Goal: Information Seeking & Learning: Learn about a topic

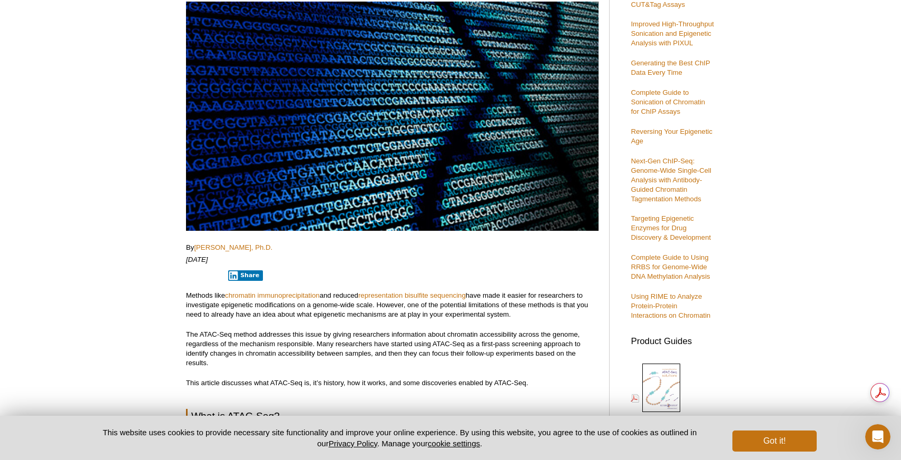
scroll to position [141, 0]
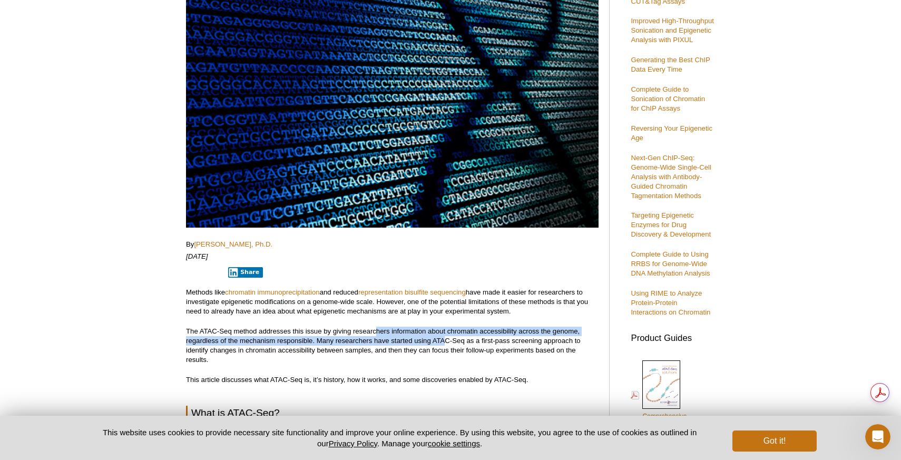
drag, startPoint x: 375, startPoint y: 330, endPoint x: 447, endPoint y: 342, distance: 73.1
click at [447, 342] on p "The ATAC-Seq method addresses this issue by giving researchers information abou…" at bounding box center [392, 346] width 413 height 38
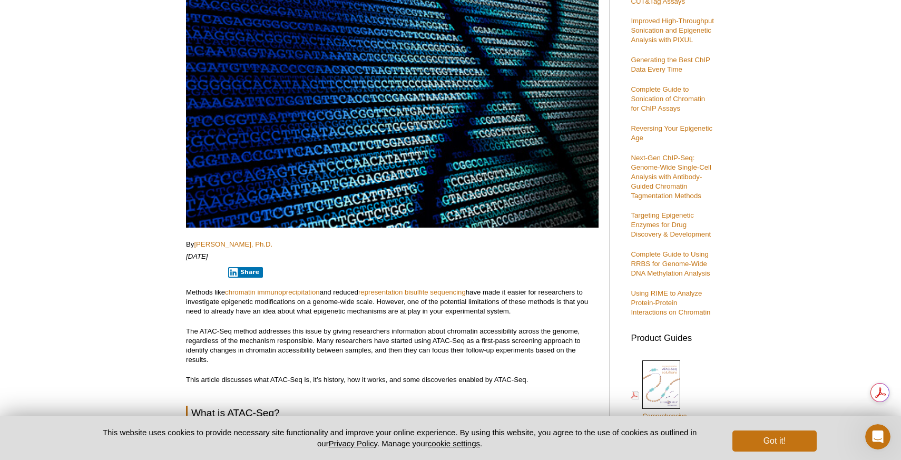
click at [425, 362] on p "The ATAC-Seq method addresses this issue by giving researchers information abou…" at bounding box center [392, 346] width 413 height 38
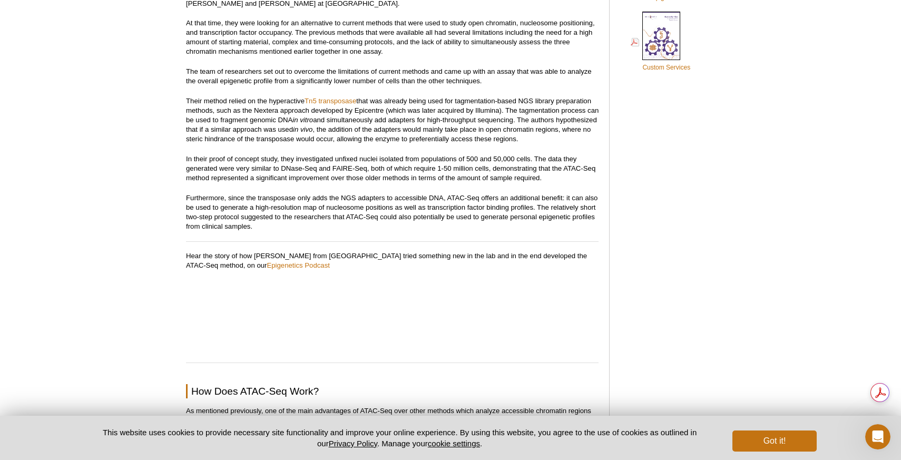
scroll to position [1020, 0]
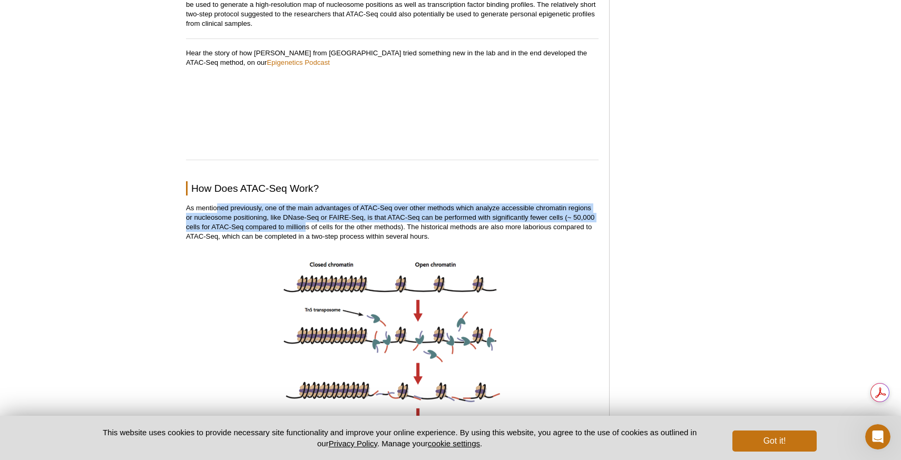
drag, startPoint x: 218, startPoint y: 207, endPoint x: 306, endPoint y: 225, distance: 89.8
click at [306, 225] on p "As mentioned previously, one of the main advantages of ATAC-Seq over other meth…" at bounding box center [392, 222] width 413 height 38
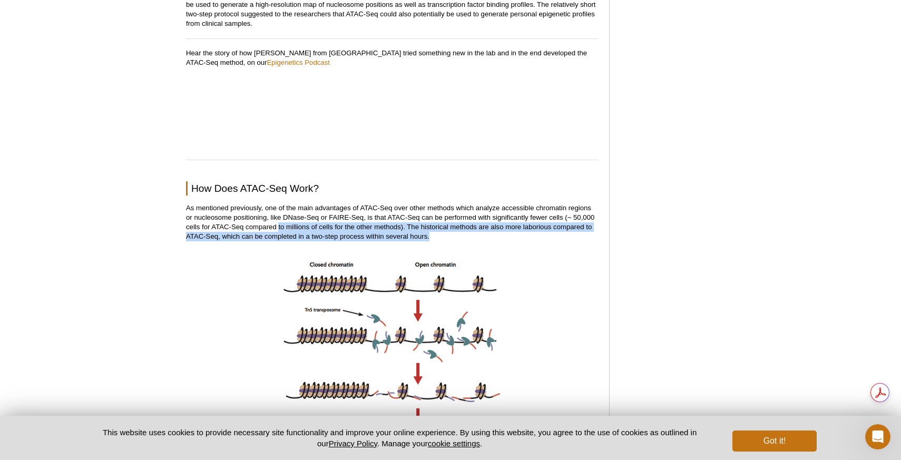
drag, startPoint x: 278, startPoint y: 225, endPoint x: 476, endPoint y: 238, distance: 198.6
click at [476, 238] on p "As mentioned previously, one of the main advantages of ATAC-Seq over other meth…" at bounding box center [392, 222] width 413 height 38
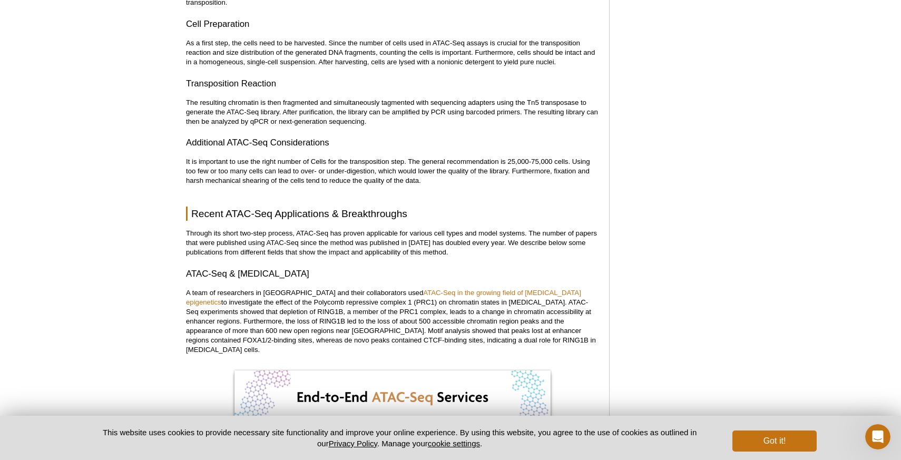
scroll to position [1483, 0]
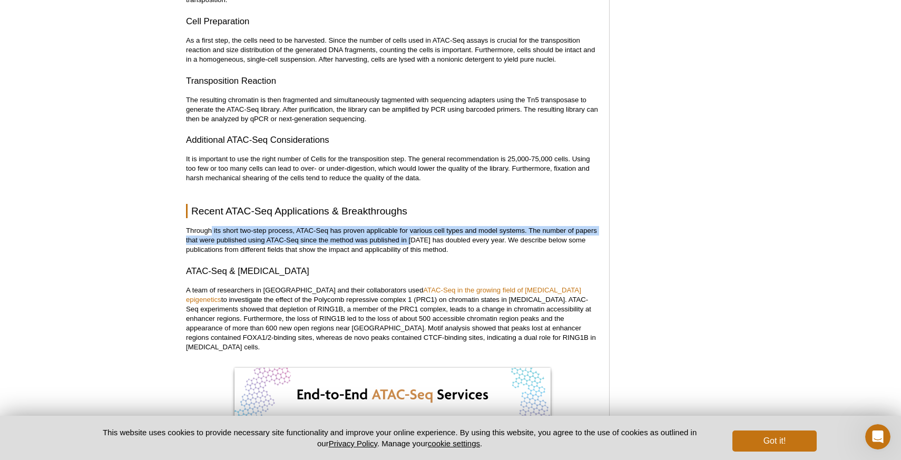
drag, startPoint x: 212, startPoint y: 230, endPoint x: 412, endPoint y: 241, distance: 199.5
click at [413, 241] on p "Through its short two-step process, ATAC-Seq has proven applicable for various …" at bounding box center [392, 240] width 413 height 28
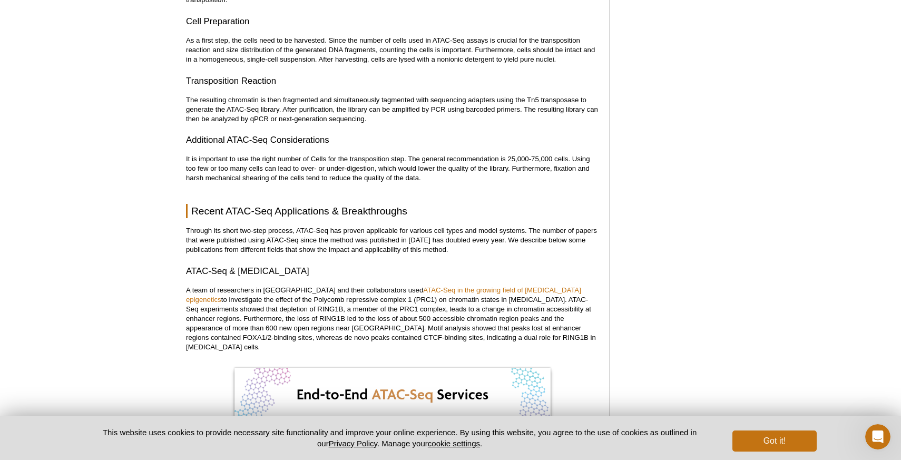
click at [427, 247] on p "Through its short two-step process, ATAC-Seq has proven applicable for various …" at bounding box center [392, 240] width 413 height 28
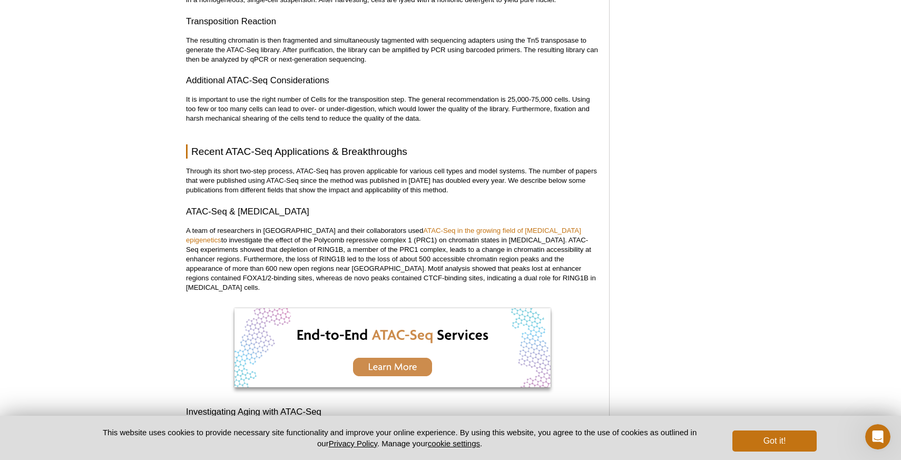
scroll to position [1543, 0]
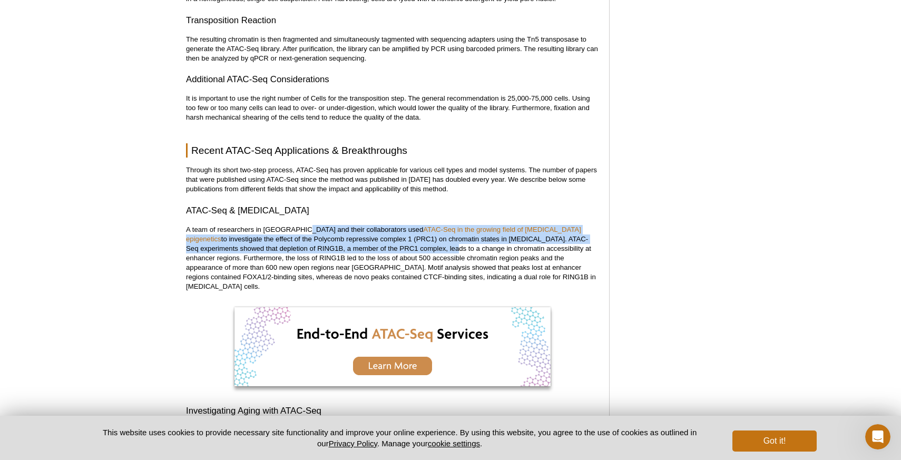
drag, startPoint x: 300, startPoint y: 231, endPoint x: 365, endPoint y: 248, distance: 67.4
click at [365, 248] on p "A team of researchers in [GEOGRAPHIC_DATA] and their collaborators used ATAC-Se…" at bounding box center [392, 258] width 413 height 66
click at [361, 252] on p "A team of researchers in [GEOGRAPHIC_DATA] and their collaborators used ATAC-Se…" at bounding box center [392, 258] width 413 height 66
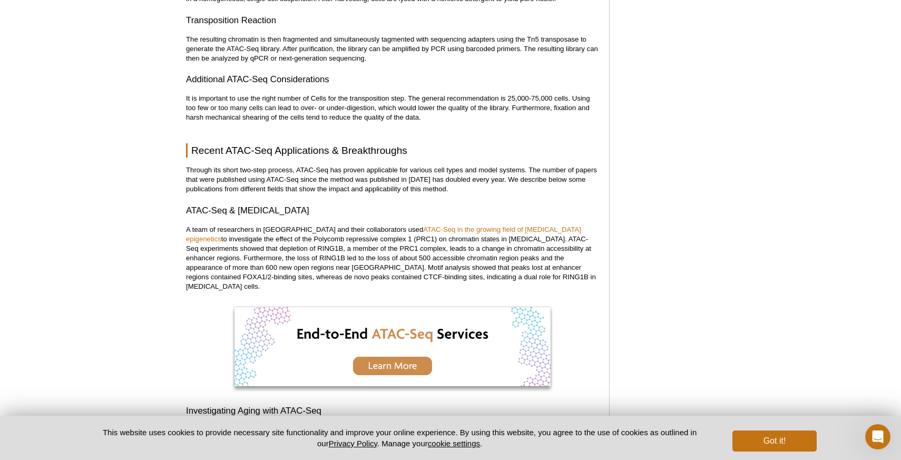
drag, startPoint x: 355, startPoint y: 251, endPoint x: 467, endPoint y: 255, distance: 111.8
click at [471, 255] on p "A team of researchers in [GEOGRAPHIC_DATA] and their collaborators used ATAC-Se…" at bounding box center [392, 258] width 413 height 66
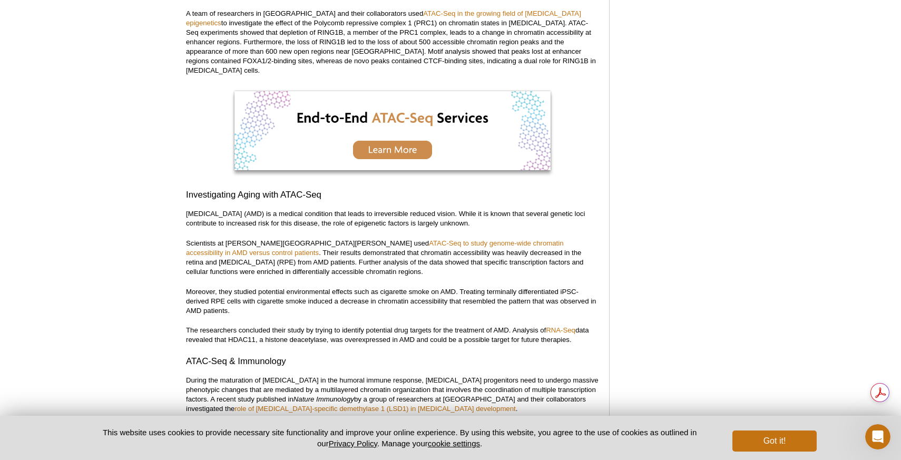
scroll to position [1759, 0]
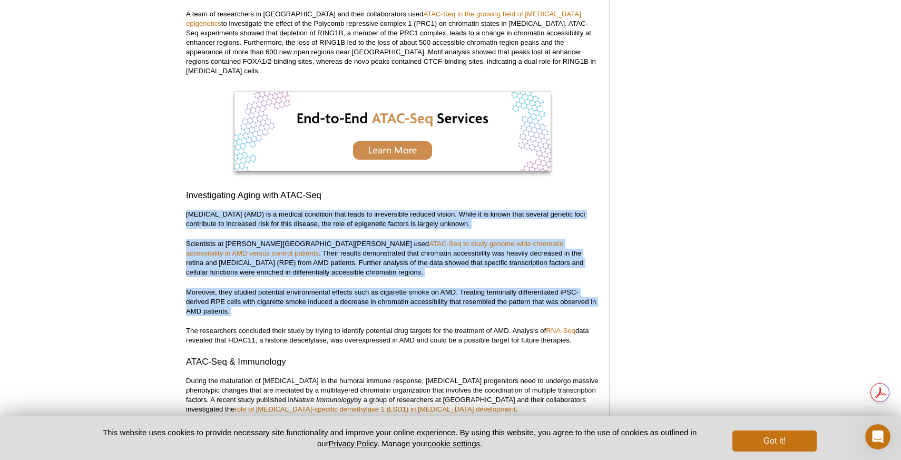
drag, startPoint x: 180, startPoint y: 205, endPoint x: 357, endPoint y: 310, distance: 206.1
click at [357, 310] on div "Active Motif Logo Enabling Epigenetics Research 0 Search Skip to content Active…" at bounding box center [450, 365] width 901 height 4194
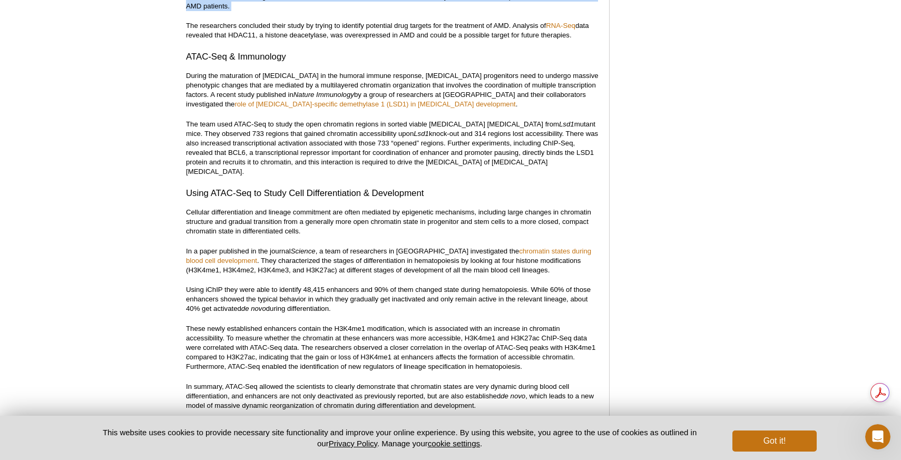
scroll to position [2066, 0]
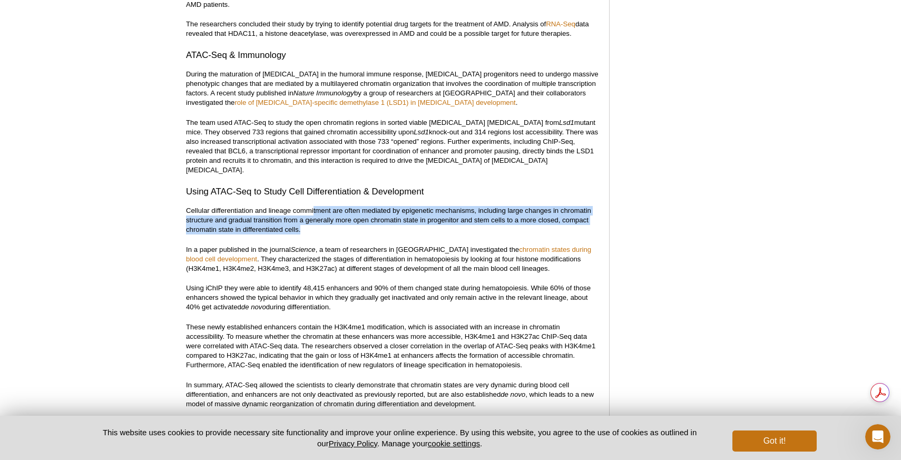
drag, startPoint x: 313, startPoint y: 190, endPoint x: 332, endPoint y: 211, distance: 28.0
click at [332, 211] on p "Cellular differentiation and lineage commitment are often mediated by epigeneti…" at bounding box center [392, 220] width 413 height 28
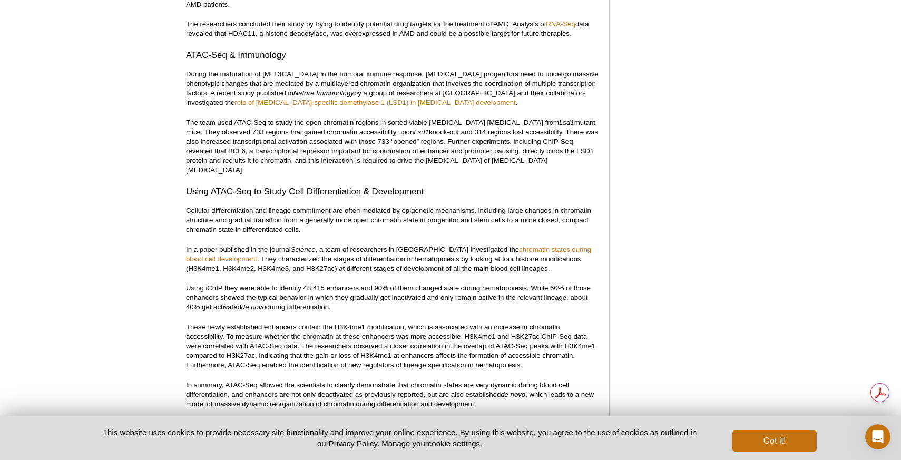
click at [299, 246] on em "Science" at bounding box center [303, 250] width 25 height 8
drag, startPoint x: 203, startPoint y: 231, endPoint x: 376, endPoint y: 228, distance: 173.4
click at [378, 245] on p "In a paper published in the journal Science , a team of researchers in [GEOGRAP…" at bounding box center [392, 259] width 413 height 28
click at [347, 245] on p "In a paper published in the journal Science , a team of researchers in [GEOGRAP…" at bounding box center [392, 259] width 413 height 28
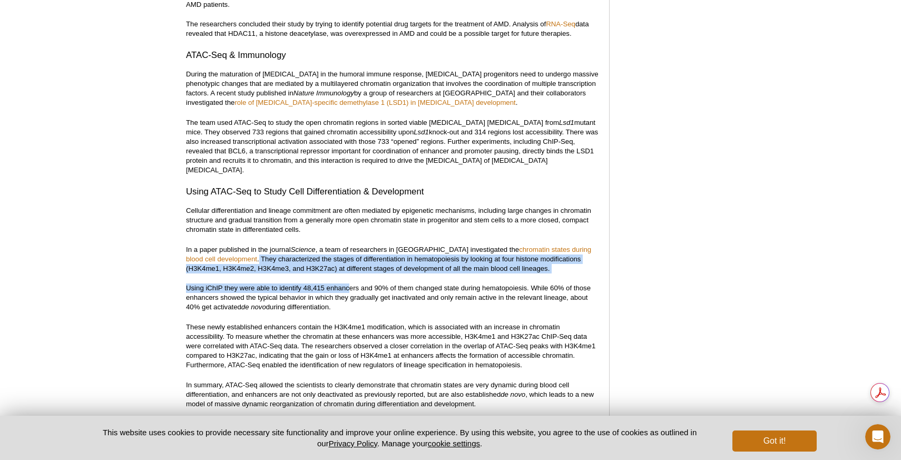
drag, startPoint x: 227, startPoint y: 240, endPoint x: 348, endPoint y: 265, distance: 123.7
click at [348, 265] on div "<< Back to MOTIFvations Blog Home Page Complete Guide to Understanding and Usin…" at bounding box center [392, 30] width 413 height 3997
click at [349, 252] on p "In a paper published in the journal Science , a team of researchers in [GEOGRAP…" at bounding box center [392, 259] width 413 height 28
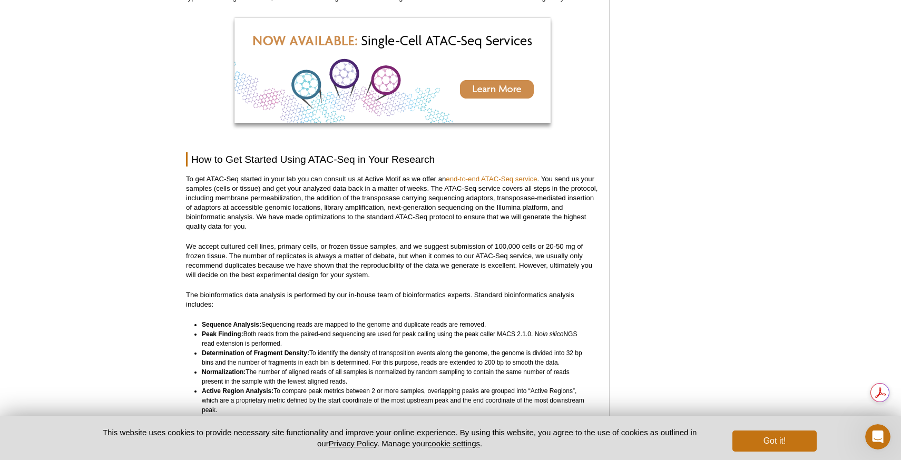
scroll to position [2653, 0]
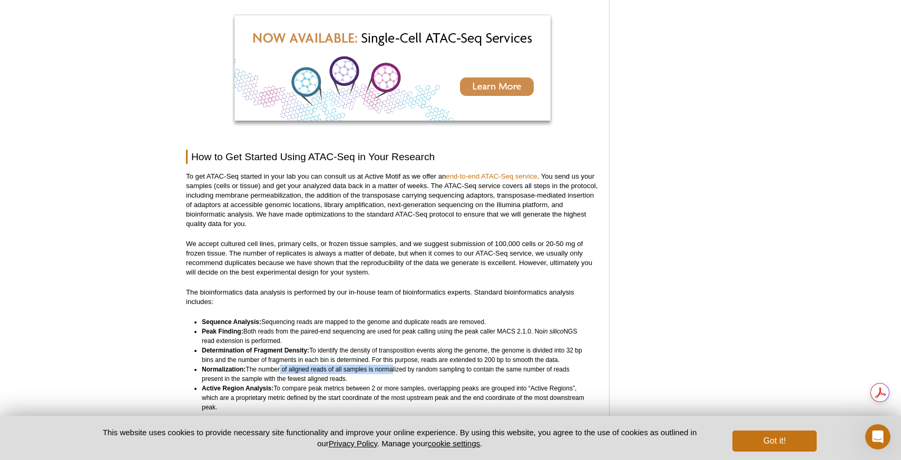
drag, startPoint x: 280, startPoint y: 351, endPoint x: 390, endPoint y: 354, distance: 110.2
click at [390, 365] on li "Normalization: The number of aligned reads of all samples is normalized by rand…" at bounding box center [395, 374] width 387 height 19
click at [366, 365] on li "Normalization: The number of aligned reads of all samples is normalized by rand…" at bounding box center [395, 374] width 387 height 19
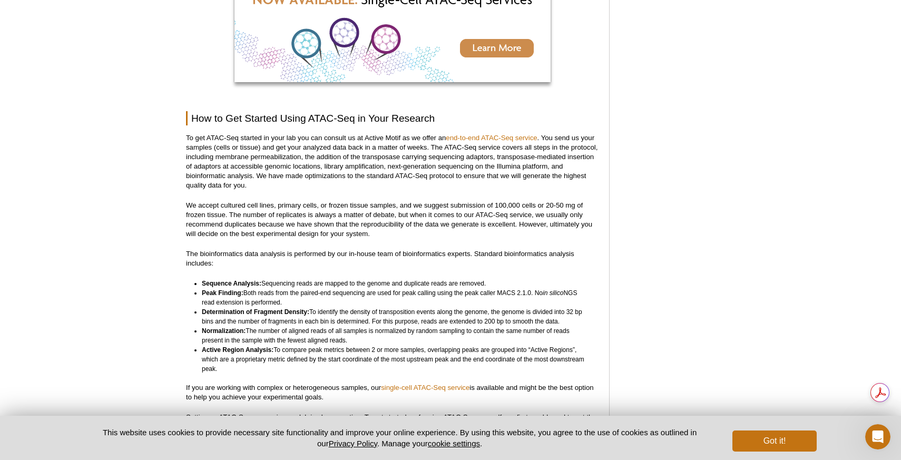
scroll to position [2705, 0]
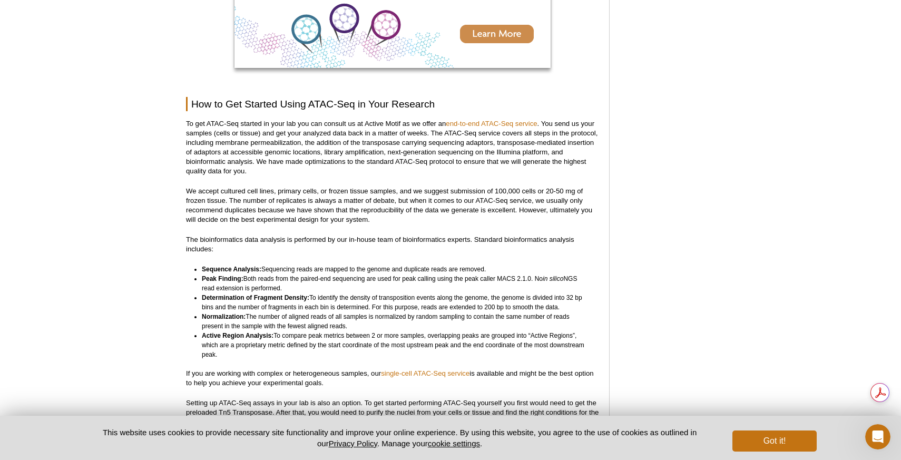
drag, startPoint x: 345, startPoint y: 318, endPoint x: 337, endPoint y: 334, distance: 17.7
click at [337, 334] on li "Active Region Analysis: To compare peak metrics between 2 or more samples, over…" at bounding box center [395, 345] width 387 height 28
click at [335, 335] on li "Active Region Analysis: To compare peak metrics between 2 or more samples, over…" at bounding box center [395, 345] width 387 height 28
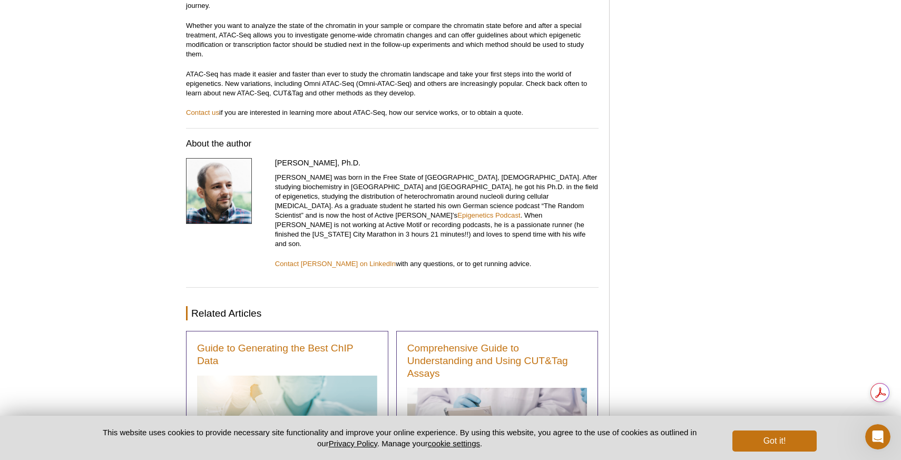
scroll to position [3485, 0]
